Goal: Task Accomplishment & Management: Manage account settings

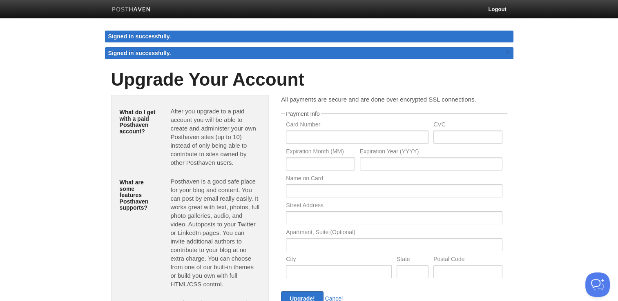
click at [145, 9] on img at bounding box center [131, 10] width 39 height 6
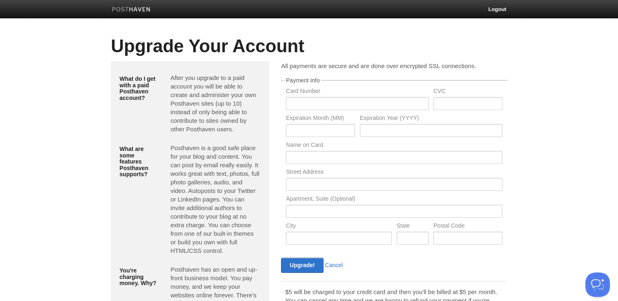
click at [136, 12] on img at bounding box center [131, 10] width 39 height 6
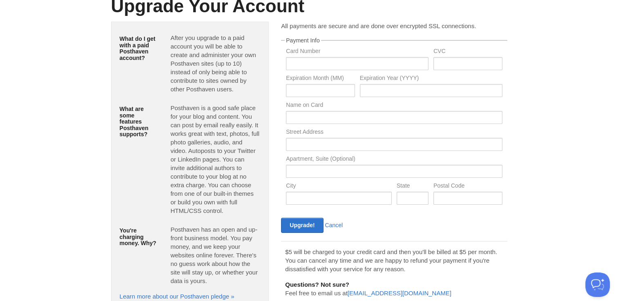
scroll to position [76, 0]
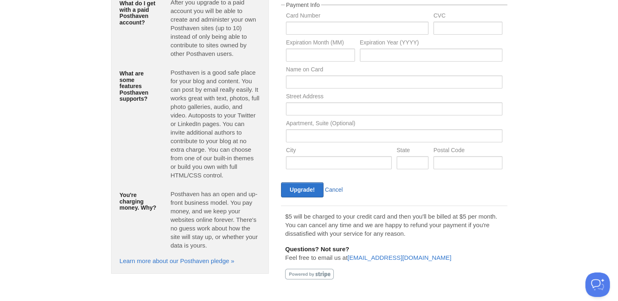
click at [331, 190] on link "Cancel" at bounding box center [334, 190] width 18 height 7
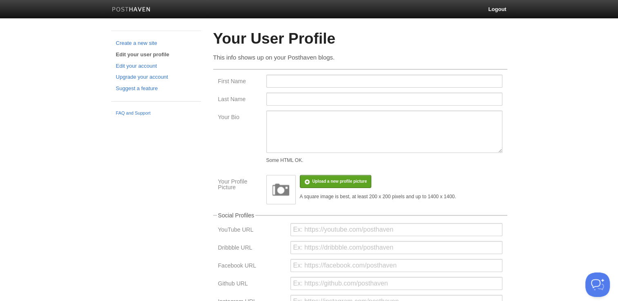
click at [571, 121] on body "Logout Create a new site Edit your user profile Edit your account Upgrade your …" at bounding box center [309, 243] width 618 height 486
click at [142, 10] on img at bounding box center [131, 10] width 39 height 6
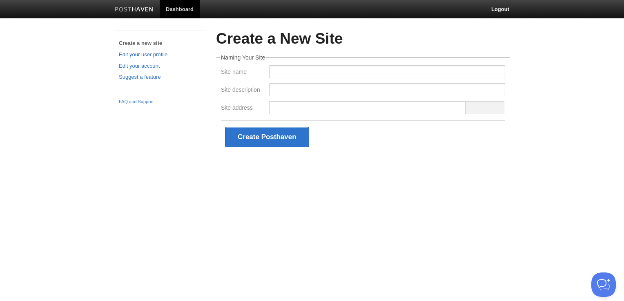
click at [140, 55] on link "Edit your user profile" at bounding box center [159, 55] width 80 height 9
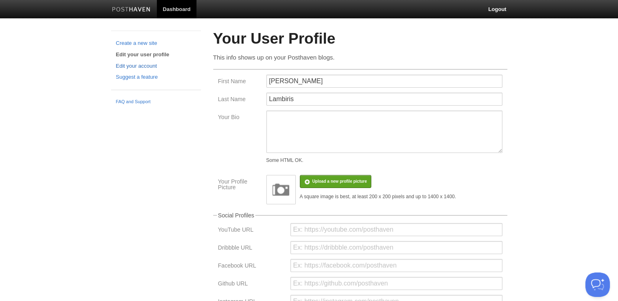
click at [132, 64] on link "Edit your account" at bounding box center [156, 66] width 80 height 9
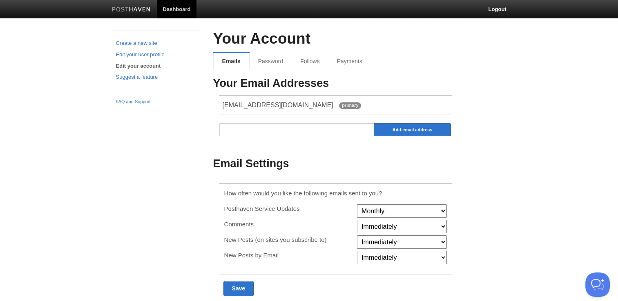
click at [126, 13] on link at bounding box center [131, 10] width 51 height 18
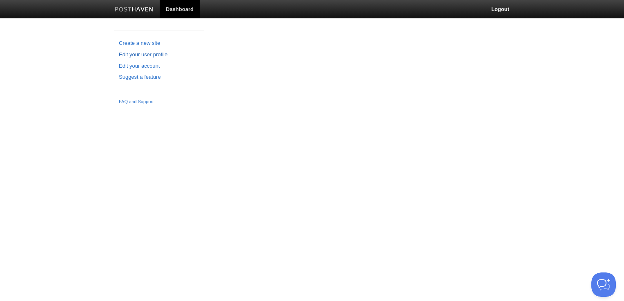
click at [136, 56] on link "Edit your user profile" at bounding box center [159, 55] width 80 height 9
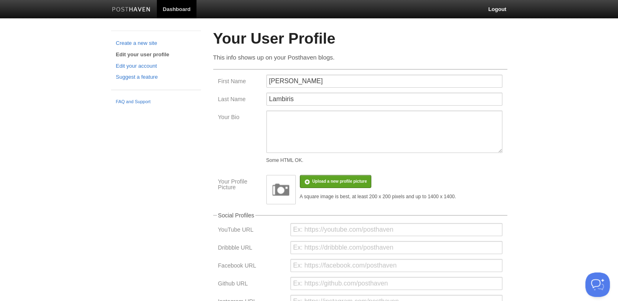
click at [242, 38] on h2 "Your User Profile" at bounding box center [360, 39] width 294 height 17
click at [262, 55] on p "This info shows up on your Posthaven blogs." at bounding box center [360, 57] width 294 height 9
click at [127, 9] on img at bounding box center [131, 10] width 39 height 6
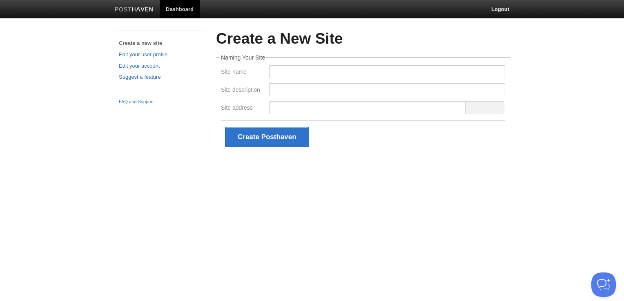
click at [127, 79] on link "Suggest a feature" at bounding box center [159, 77] width 80 height 9
click at [195, 9] on link "Dashboard" at bounding box center [180, 9] width 40 height 18
click at [144, 57] on link "Edit your user profile" at bounding box center [159, 55] width 80 height 9
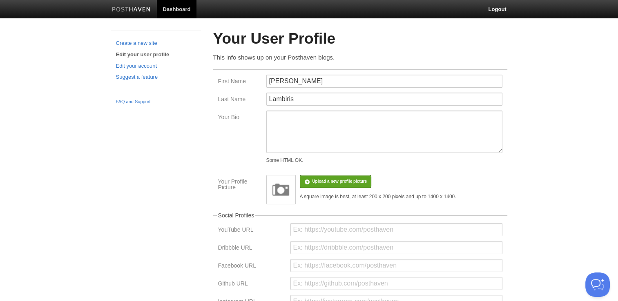
click at [294, 58] on p "This info shows up on your Posthaven blogs." at bounding box center [360, 57] width 294 height 9
click at [306, 37] on h2 "Your User Profile" at bounding box center [360, 39] width 294 height 17
